Goal: Task Accomplishment & Management: Complete application form

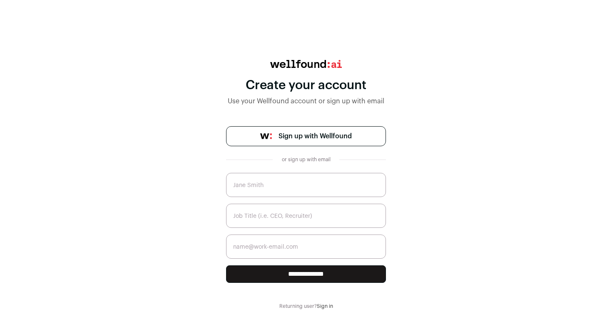
click at [318, 137] on span "Sign up with Wellfound" at bounding box center [315, 136] width 73 height 10
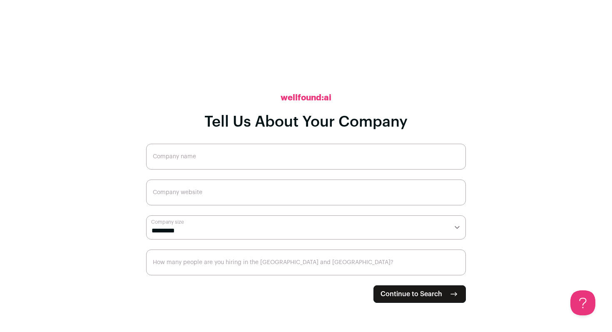
click at [395, 297] on span "Continue to Search" at bounding box center [412, 294] width 62 height 10
click at [203, 167] on input "Company name" at bounding box center [306, 157] width 320 height 26
click at [189, 162] on input "Company name" at bounding box center [306, 157] width 320 height 26
click at [174, 191] on input "Company website" at bounding box center [306, 192] width 320 height 26
click at [172, 221] on select "**********" at bounding box center [306, 227] width 320 height 24
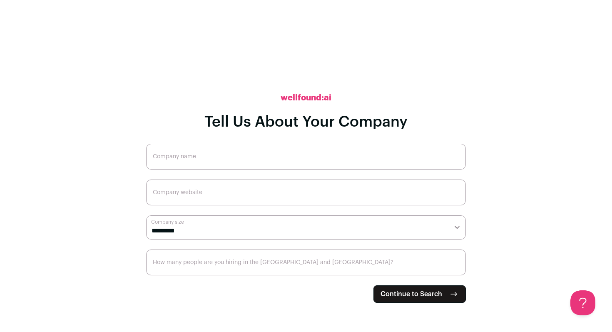
click at [192, 266] on input "How many people are you hiring in the [GEOGRAPHIC_DATA] and [GEOGRAPHIC_DATA]?" at bounding box center [306, 262] width 320 height 26
click at [372, 276] on form "**********" at bounding box center [306, 223] width 320 height 159
click at [386, 296] on span "Continue to Search" at bounding box center [412, 294] width 62 height 10
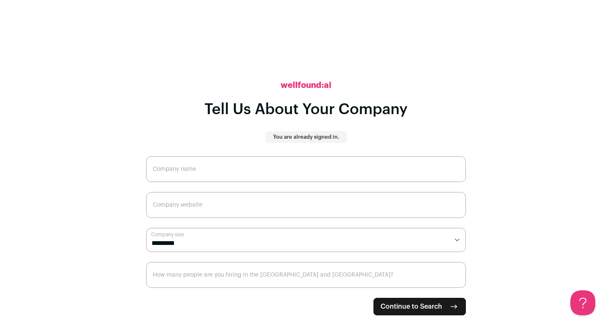
click at [192, 249] on select "**********" at bounding box center [306, 240] width 320 height 24
select select "*"
click at [146, 228] on select "**********" at bounding box center [306, 240] width 320 height 24
click at [185, 209] on input "Company website" at bounding box center [306, 205] width 320 height 26
click at [179, 175] on input "Company name" at bounding box center [306, 169] width 320 height 26
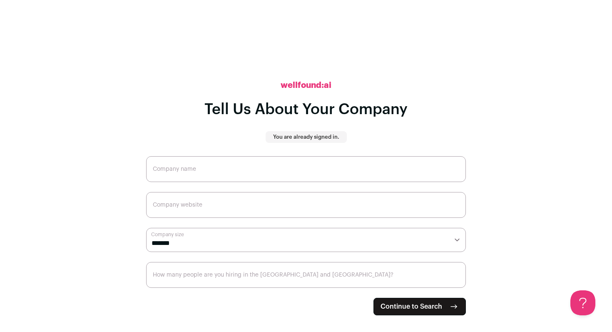
click at [436, 308] on span "Continue to Search" at bounding box center [412, 306] width 62 height 10
click at [296, 278] on input "How many people are you hiring in the [GEOGRAPHIC_DATA] and [GEOGRAPHIC_DATA]?" at bounding box center [306, 275] width 320 height 26
click at [455, 276] on input "1" at bounding box center [306, 275] width 320 height 26
click at [455, 276] on input "2" at bounding box center [306, 275] width 320 height 26
type input "3"
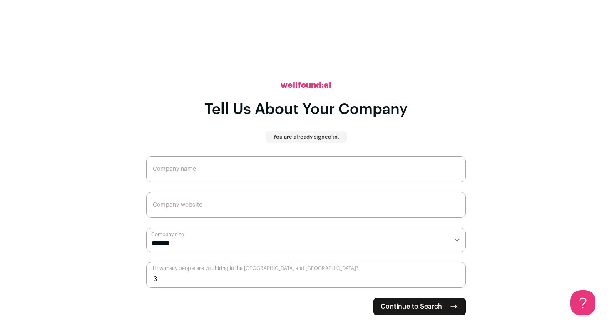
click at [455, 276] on input "3" at bounding box center [306, 275] width 320 height 26
click at [213, 174] on input "Company name" at bounding box center [306, 169] width 320 height 26
type input "cba"
click at [223, 216] on input "Company website" at bounding box center [306, 205] width 320 height 26
click at [394, 308] on span "Continue to Search" at bounding box center [412, 306] width 62 height 10
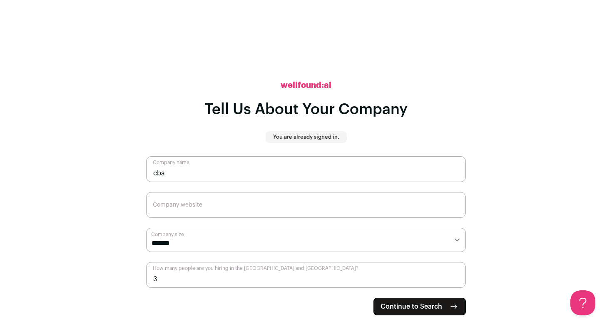
click at [247, 204] on input "Company website" at bounding box center [306, 205] width 320 height 26
type input "www.cba.com"
click at [393, 310] on span "Continue to Search" at bounding box center [412, 306] width 62 height 10
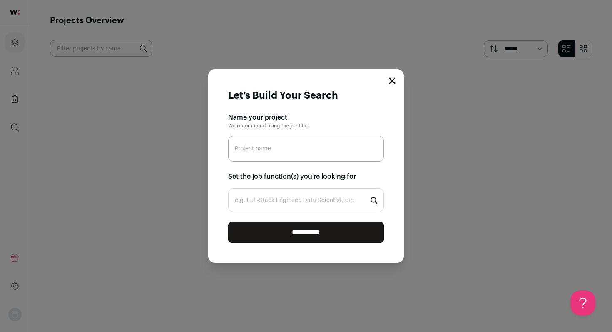
click at [393, 83] on icon "Close modal" at bounding box center [392, 80] width 7 height 7
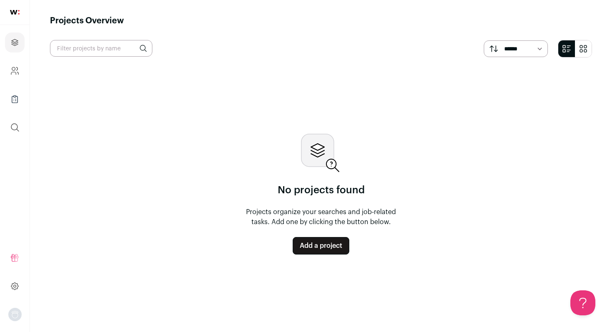
click at [11, 18] on link at bounding box center [15, 12] width 30 height 25
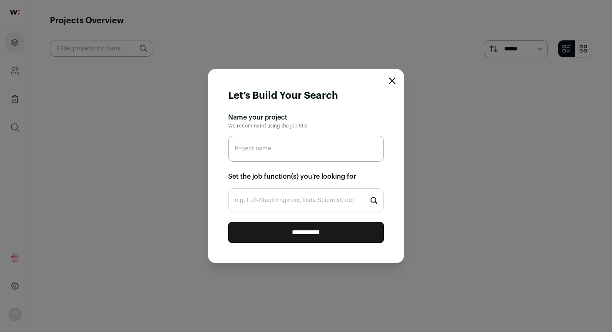
click at [293, 152] on input "Project name" at bounding box center [306, 149] width 156 height 26
type input "python developer"
click at [308, 232] on input "**********" at bounding box center [306, 232] width 156 height 21
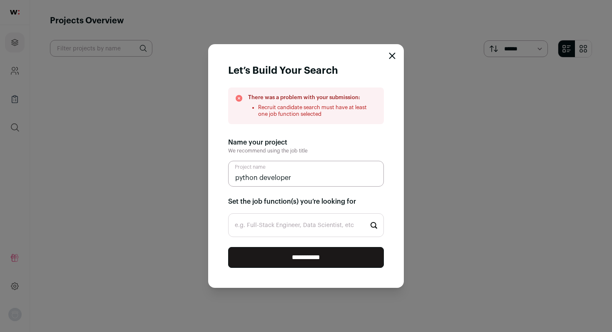
click at [307, 233] on input "e.g. Full-Stack Engineer, Data Scientist, etc" at bounding box center [306, 225] width 156 height 24
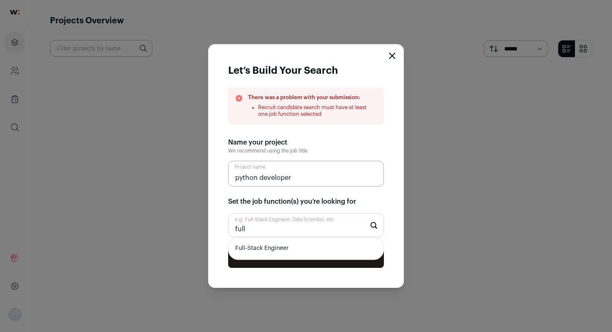
type input "full"
click at [306, 253] on li "Full-Stack Engineer" at bounding box center [306, 248] width 155 height 22
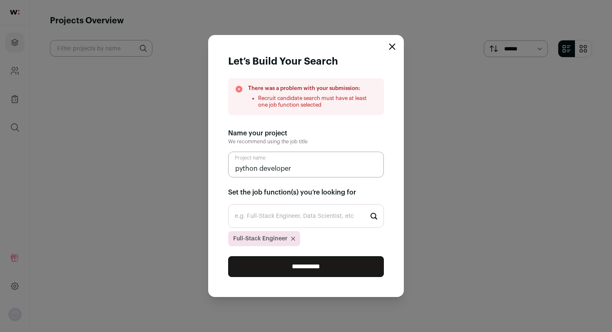
click at [298, 268] on input "**********" at bounding box center [306, 266] width 156 height 21
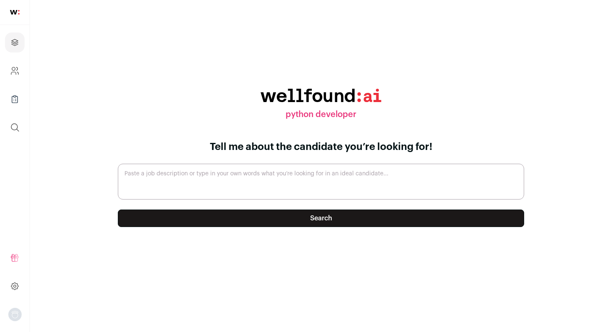
click at [11, 14] on img at bounding box center [15, 12] width 10 height 5
click at [13, 61] on link "Company and ATS Settings" at bounding box center [15, 71] width 20 height 20
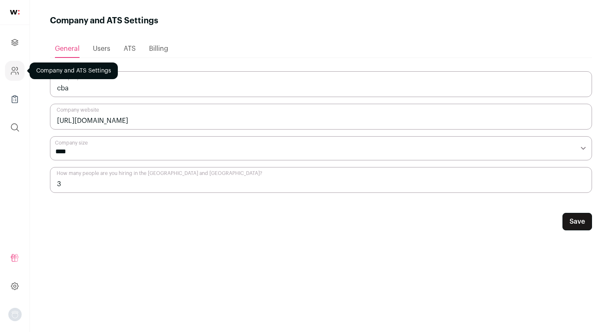
click at [12, 72] on icon "Company and ATS Settings" at bounding box center [15, 71] width 10 height 10
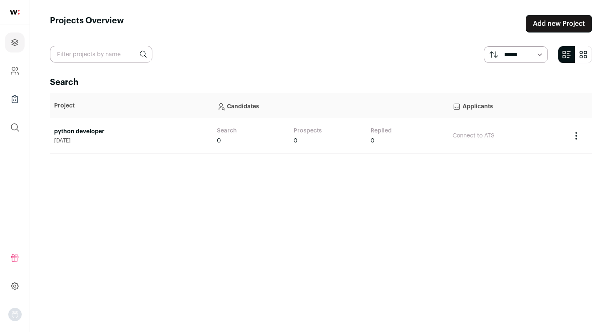
click at [22, 13] on link at bounding box center [15, 12] width 30 height 25
click at [11, 14] on img at bounding box center [15, 12] width 10 height 5
click at [12, 73] on icon "Company and ATS Settings" at bounding box center [15, 71] width 10 height 10
click at [517, 56] on select "****** *******" at bounding box center [516, 54] width 65 height 17
click at [9, 284] on link at bounding box center [15, 286] width 20 height 20
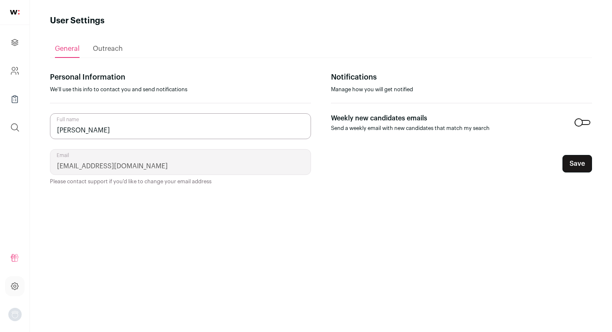
click at [112, 48] on span "Outreach" at bounding box center [108, 48] width 30 height 7
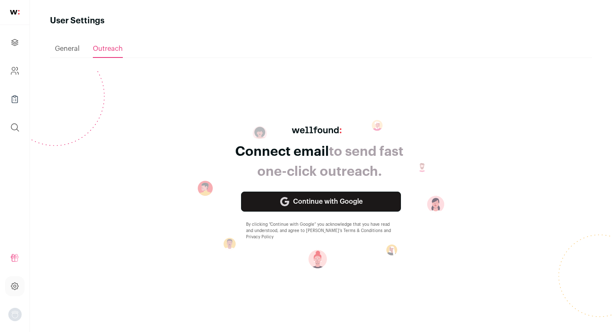
click at [67, 48] on span "General" at bounding box center [67, 48] width 25 height 7
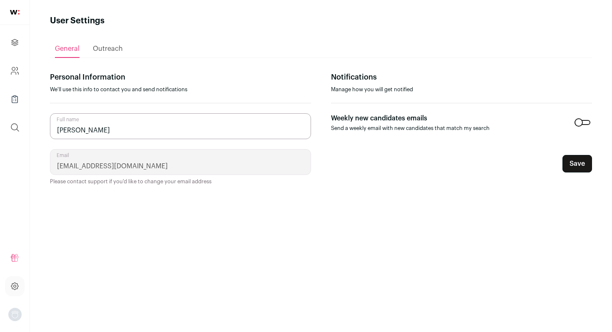
click at [18, 45] on icon "Projects" at bounding box center [15, 42] width 10 height 10
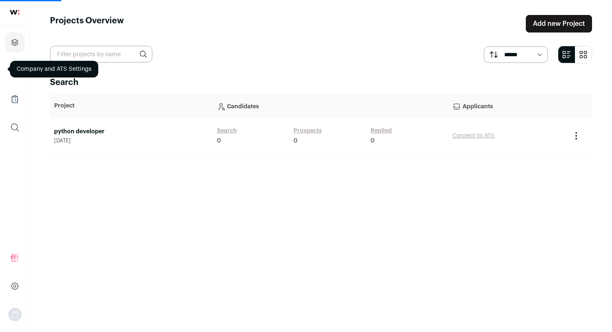
click at [10, 72] on span at bounding box center [10, 69] width 7 height 7
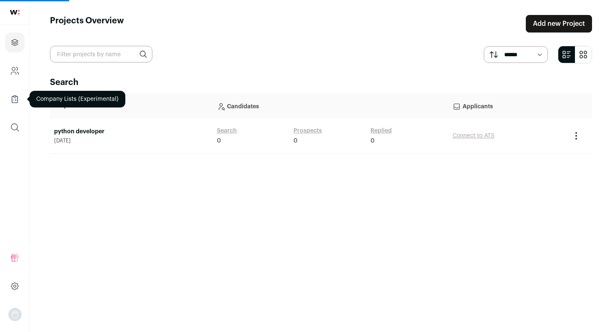
click at [11, 107] on link "Company Lists" at bounding box center [15, 99] width 20 height 20
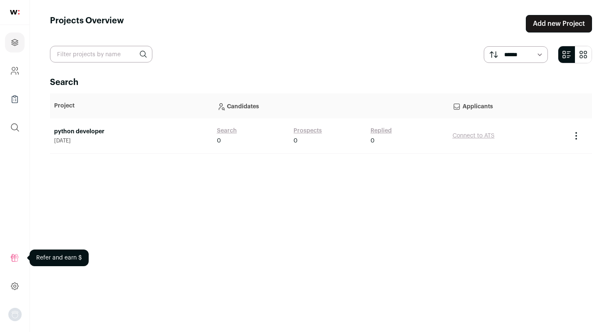
click at [13, 264] on link at bounding box center [15, 258] width 20 height 20
